Goal: Obtain resource: Download file/media

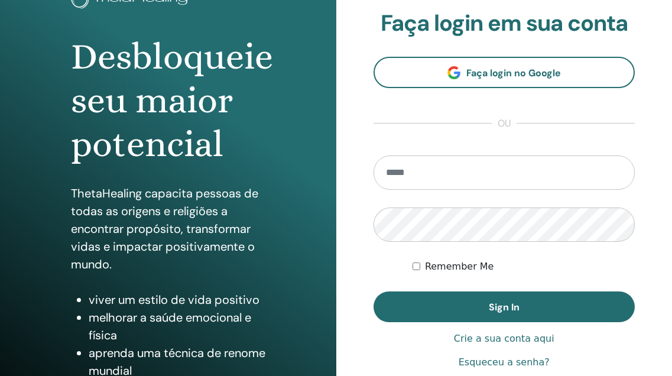
scroll to position [102, 0]
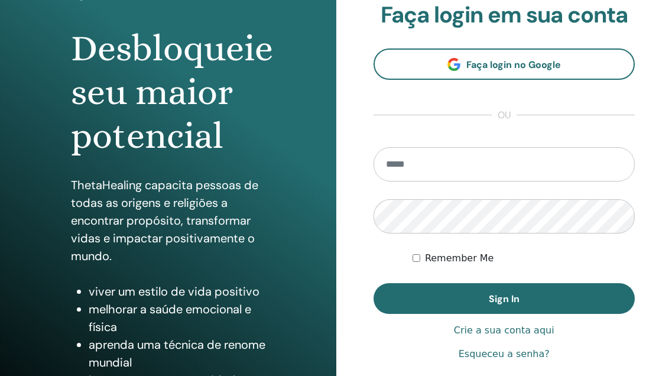
type input "**********"
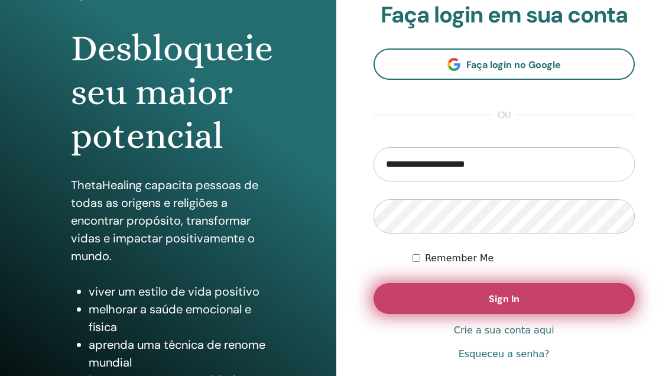
click at [429, 304] on button "Sign In" at bounding box center [504, 298] width 262 height 31
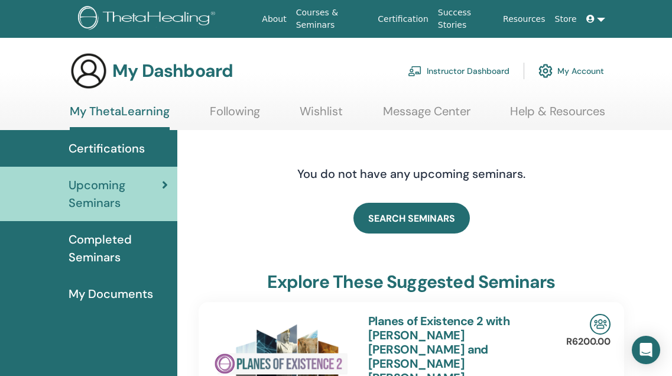
click at [128, 151] on span "Certifications" at bounding box center [107, 148] width 76 height 18
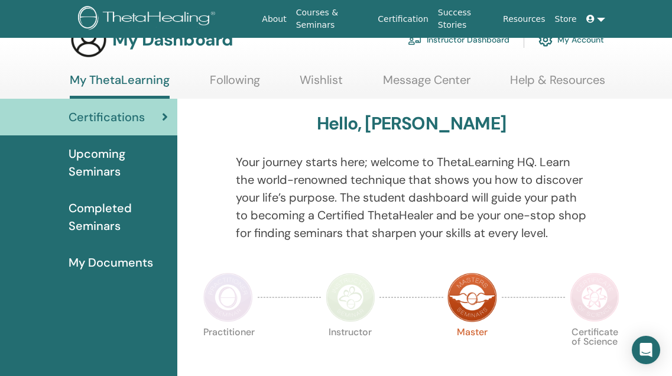
scroll to position [22, 0]
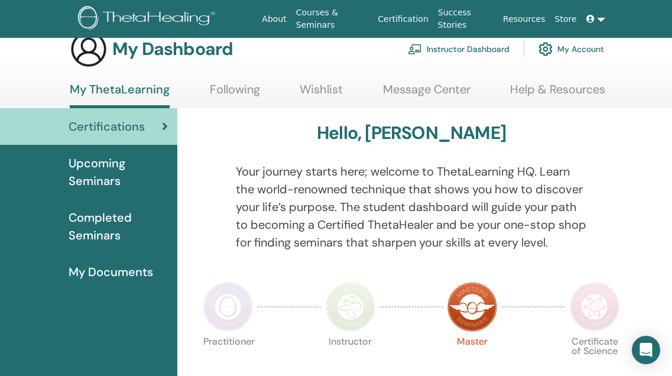
click at [108, 223] on span "Completed Seminars" at bounding box center [118, 226] width 99 height 35
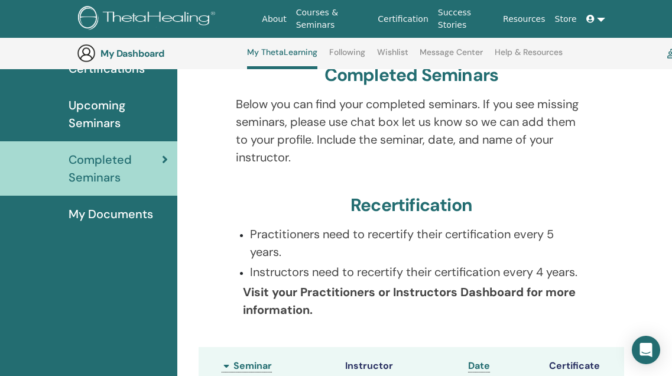
scroll to position [4, 0]
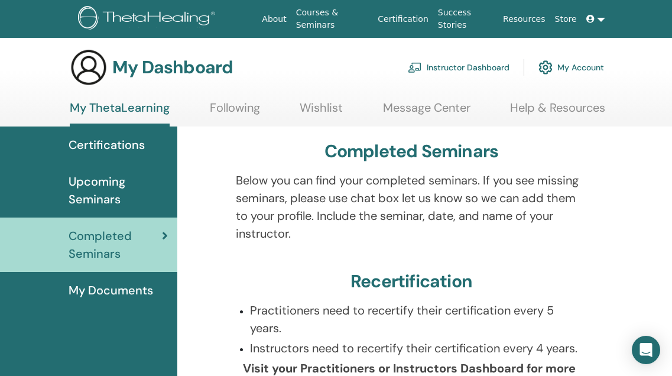
click at [92, 204] on span "Upcoming Seminars" at bounding box center [118, 189] width 99 height 35
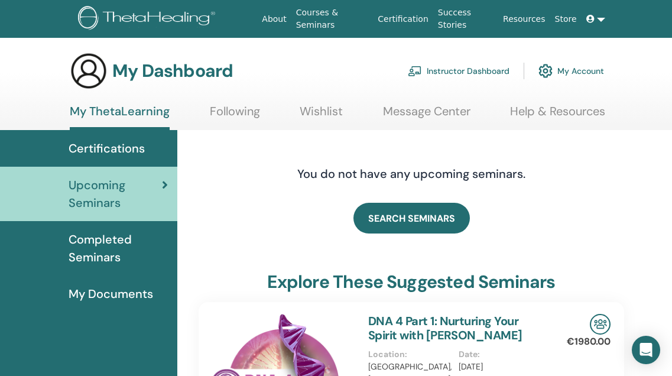
click at [82, 249] on span "Completed Seminars" at bounding box center [118, 247] width 99 height 35
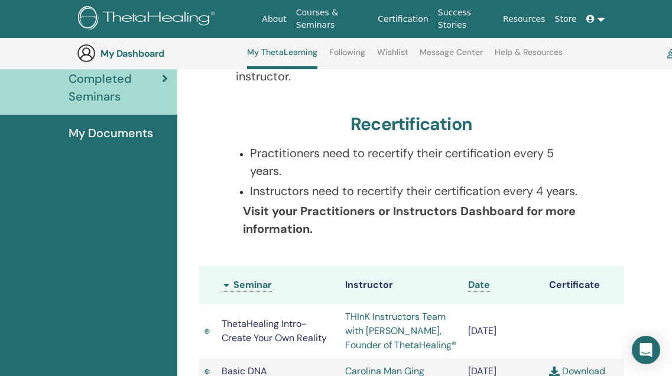
scroll to position [151, 0]
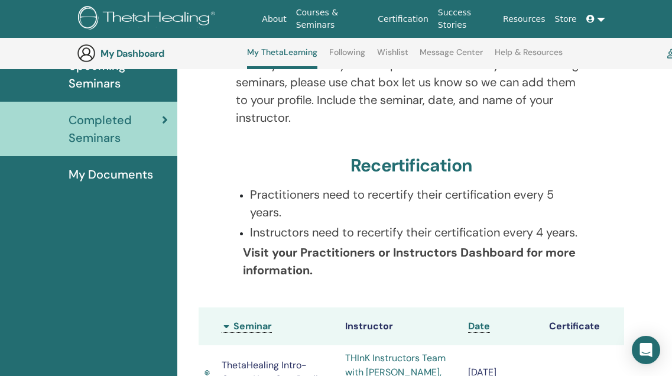
click at [149, 177] on span "My Documents" at bounding box center [111, 174] width 84 height 18
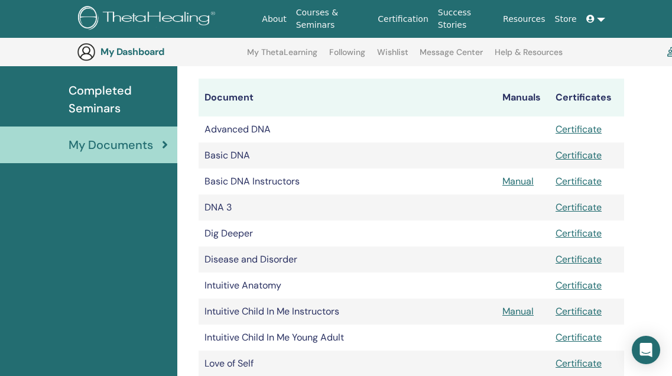
scroll to position [183, 0]
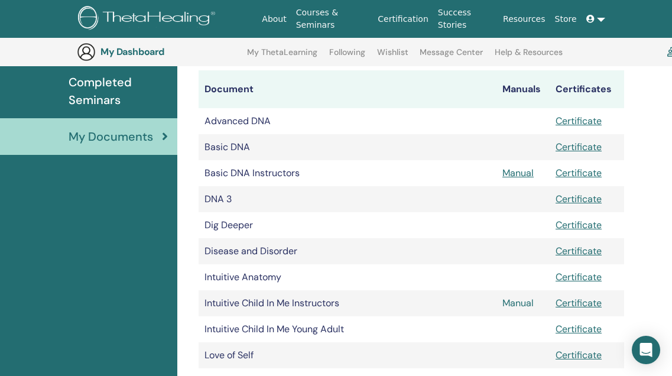
click at [507, 305] on link "Manual" at bounding box center [517, 303] width 31 height 12
click at [513, 170] on link "Manual" at bounding box center [517, 173] width 31 height 12
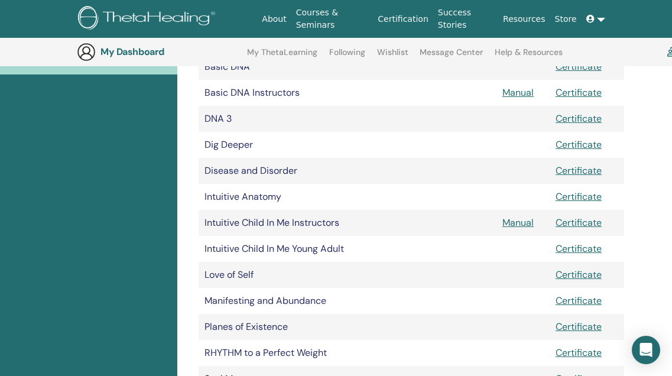
scroll to position [204, 0]
